Goal: Transaction & Acquisition: Book appointment/travel/reservation

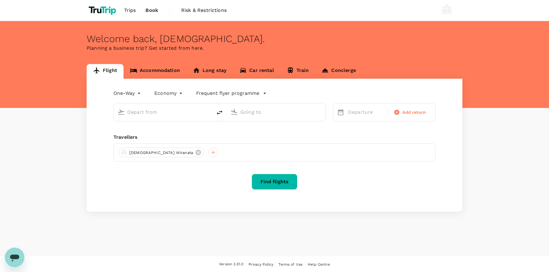
type input "roundtrip"
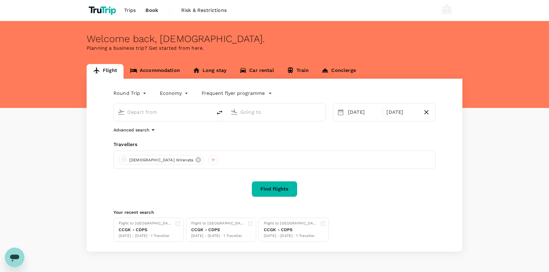
type input "Jakarta, Indonesia (any)"
type input "Dubai, United Arab Emirates (any)"
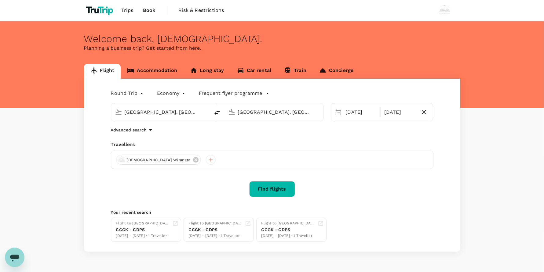
click at [23, 126] on div "Flight Accommodation Long stay Car rental Train Concierge Round Trip roundtrip …" at bounding box center [272, 158] width 544 height 188
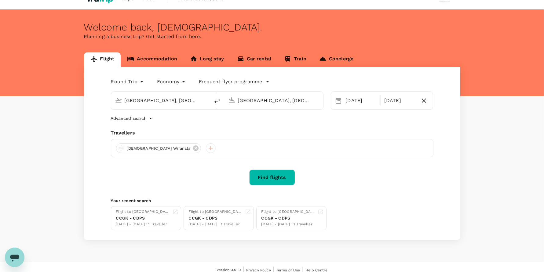
scroll to position [18, 0]
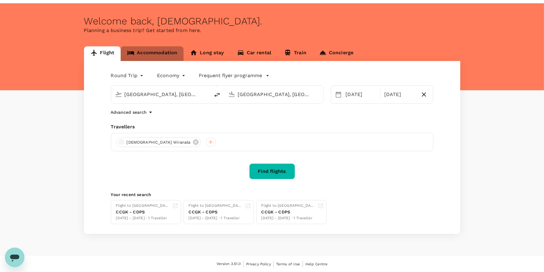
click at [164, 48] on link "Accommodation" at bounding box center [152, 53] width 63 height 15
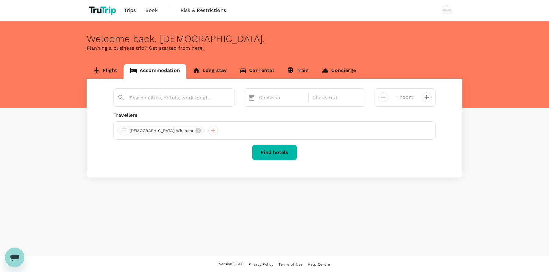
click at [202, 14] on link "Risk & Restrictions" at bounding box center [203, 10] width 55 height 21
